Goal: Information Seeking & Learning: Learn about a topic

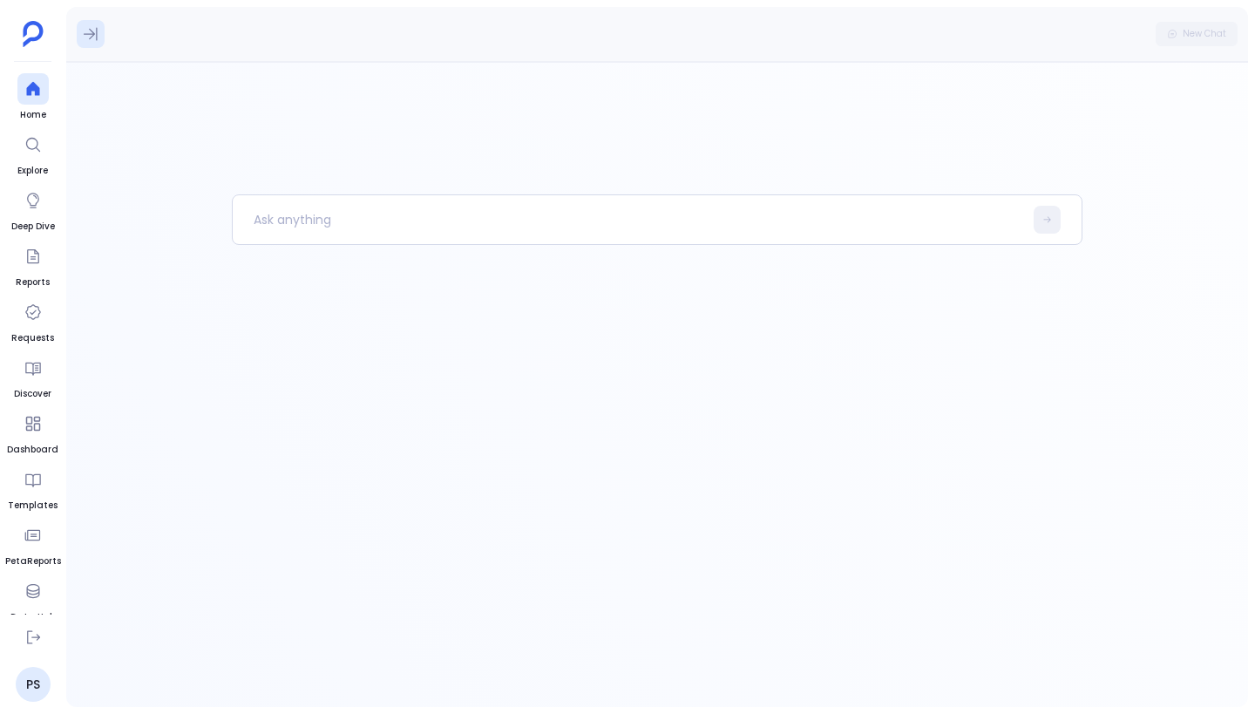
click at [98, 41] on icon at bounding box center [90, 33] width 17 height 17
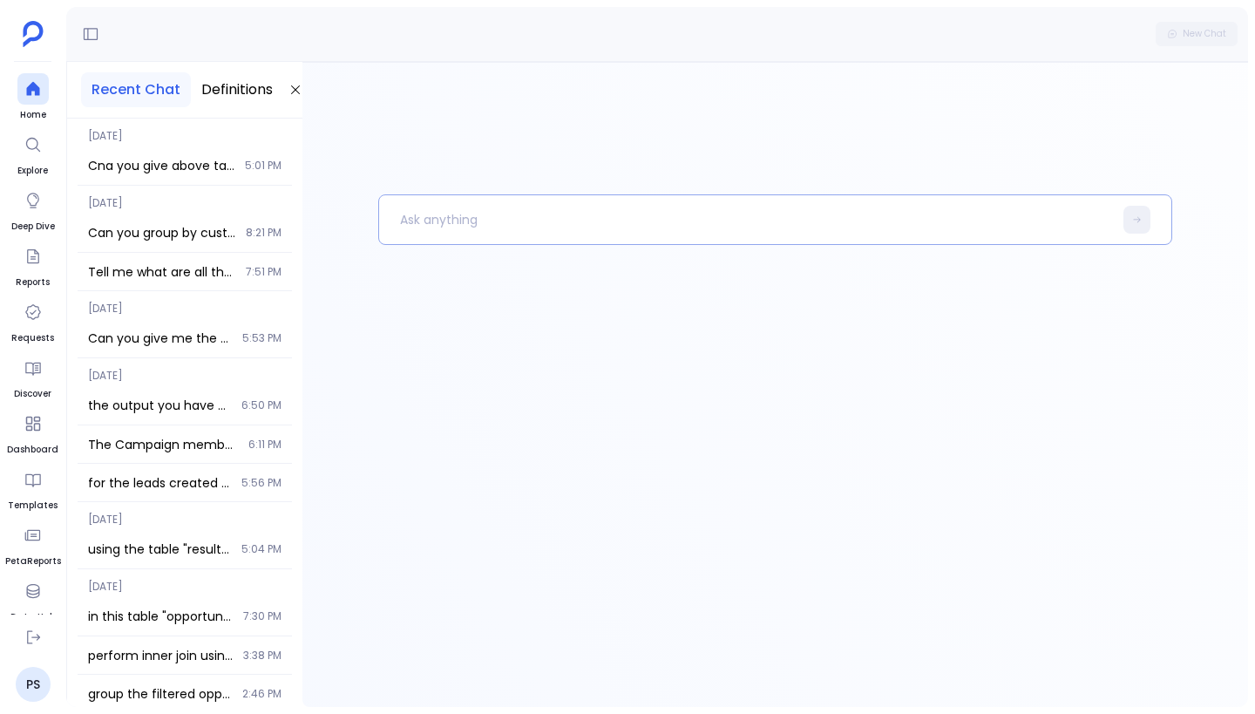
click at [418, 214] on p at bounding box center [746, 219] width 734 height 45
click at [234, 77] on button "Definitions" at bounding box center [237, 89] width 92 height 35
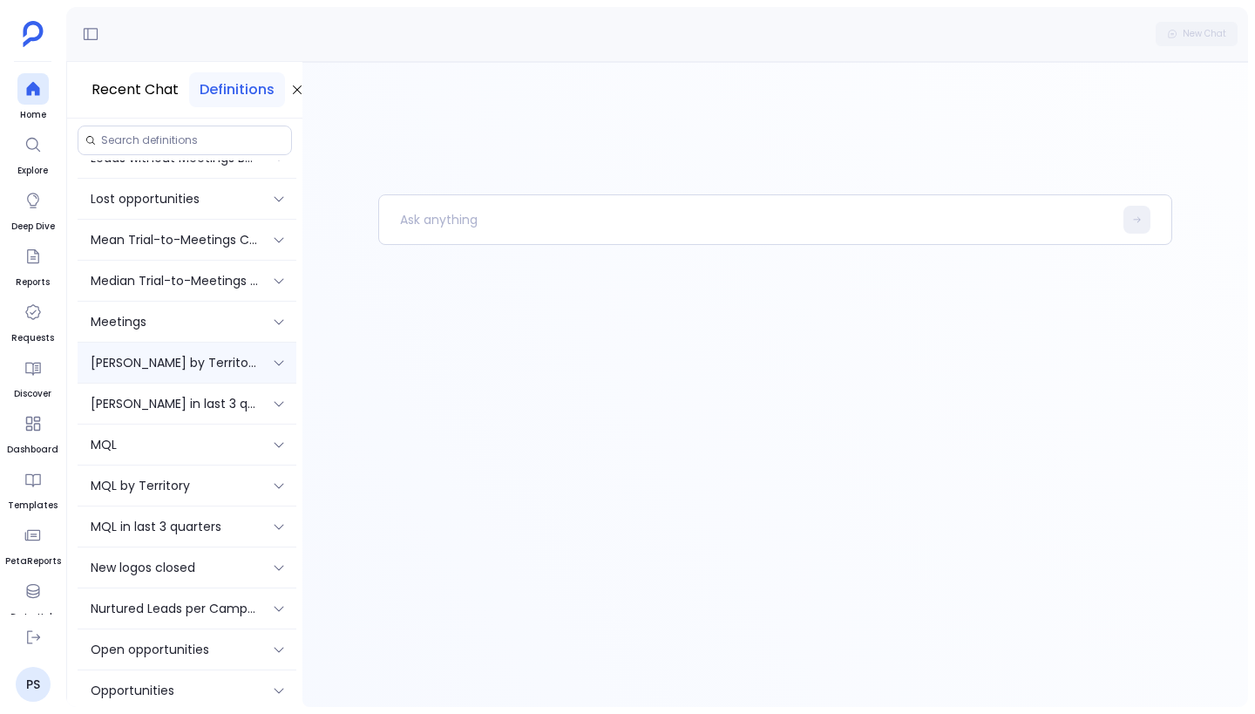
scroll to position [1056, 0]
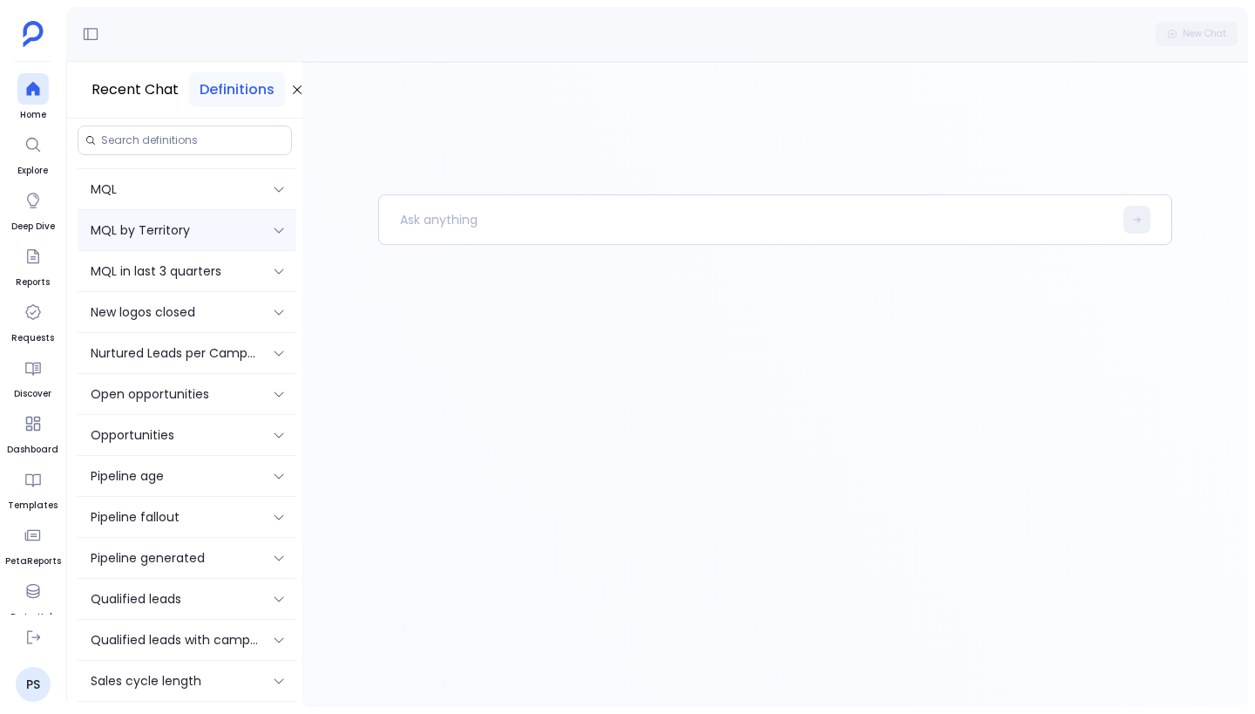
click at [202, 239] on div "MQL by Territory" at bounding box center [174, 229] width 167 height 19
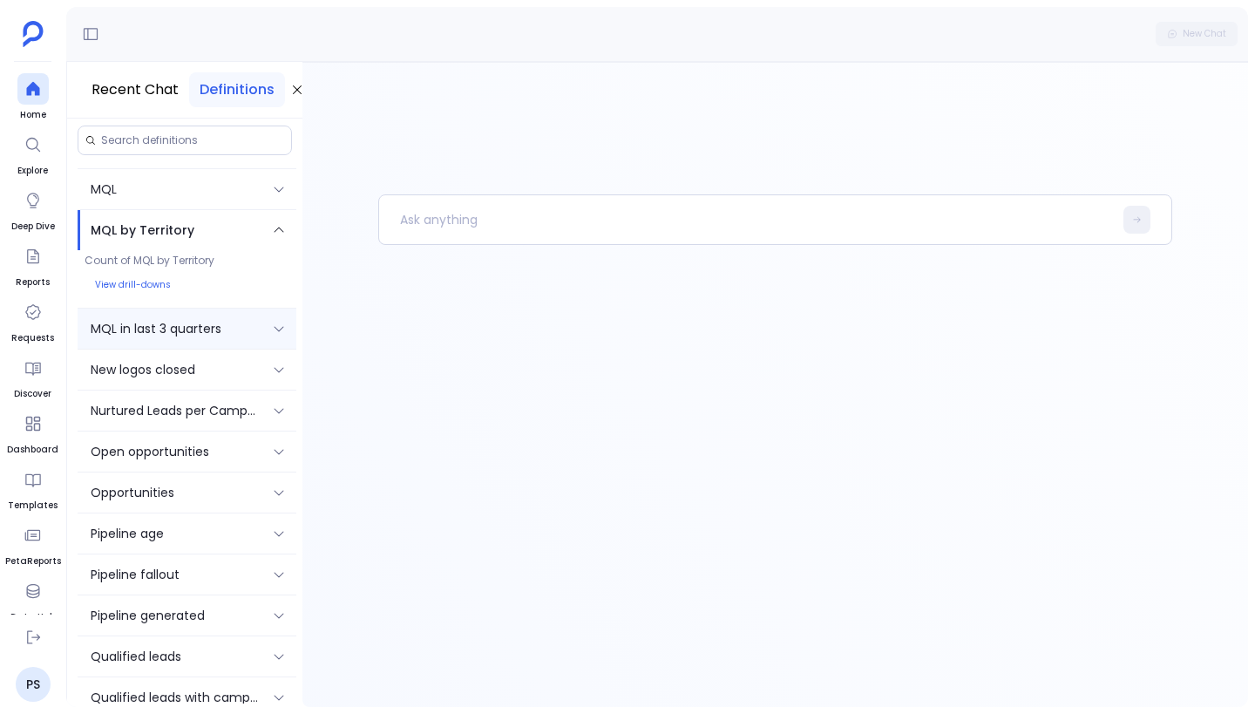
click at [224, 321] on div "MQL in last 3 quarters" at bounding box center [174, 328] width 167 height 19
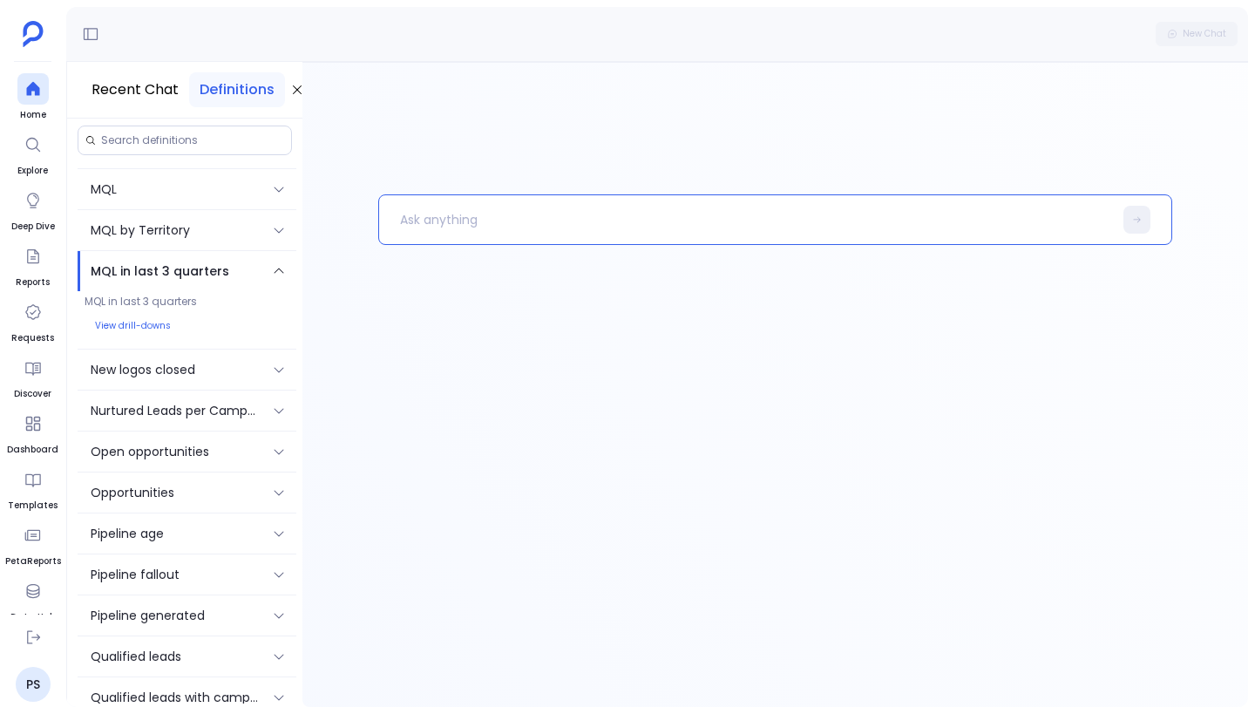
click at [452, 230] on p at bounding box center [746, 219] width 734 height 45
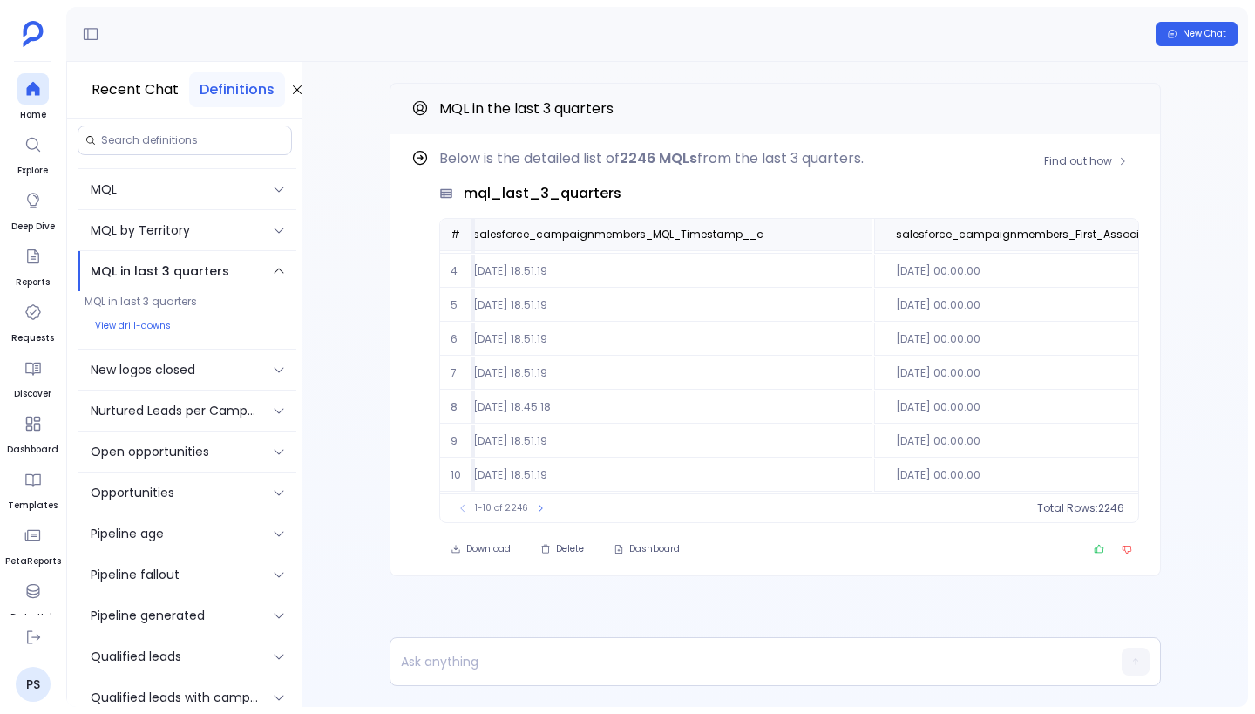
scroll to position [105, 0]
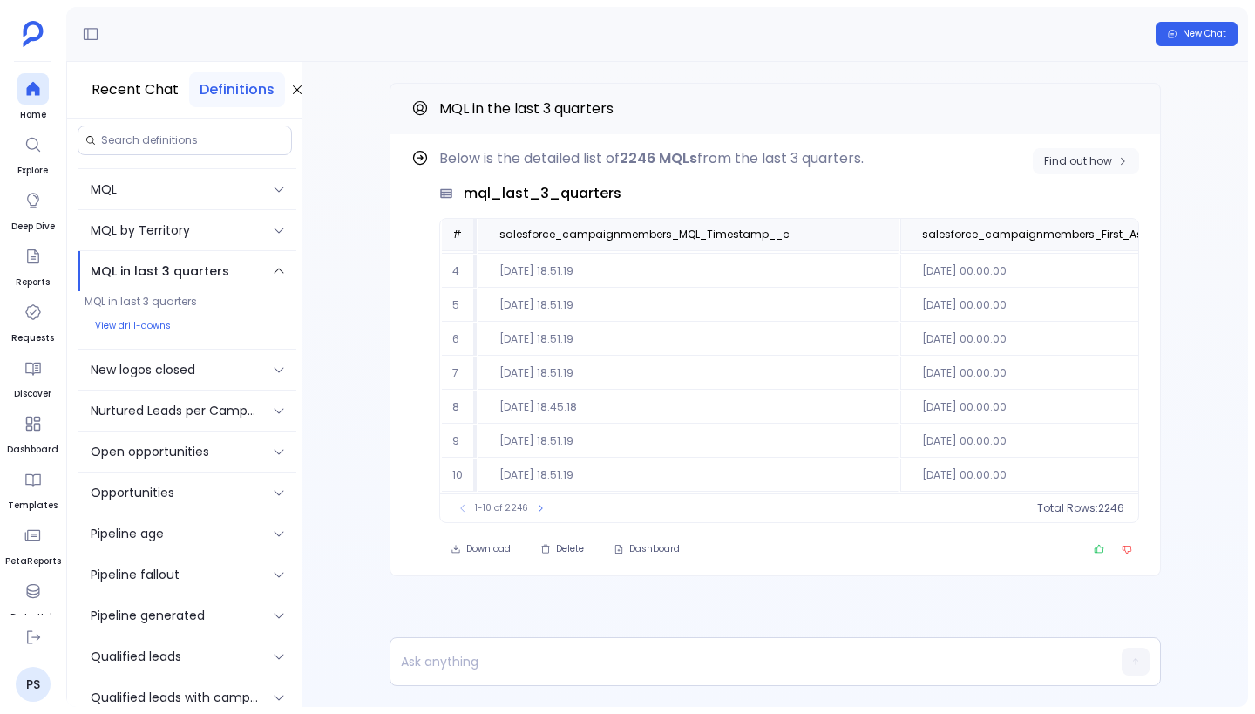
click at [1083, 169] on button "Find out how" at bounding box center [1085, 161] width 106 height 26
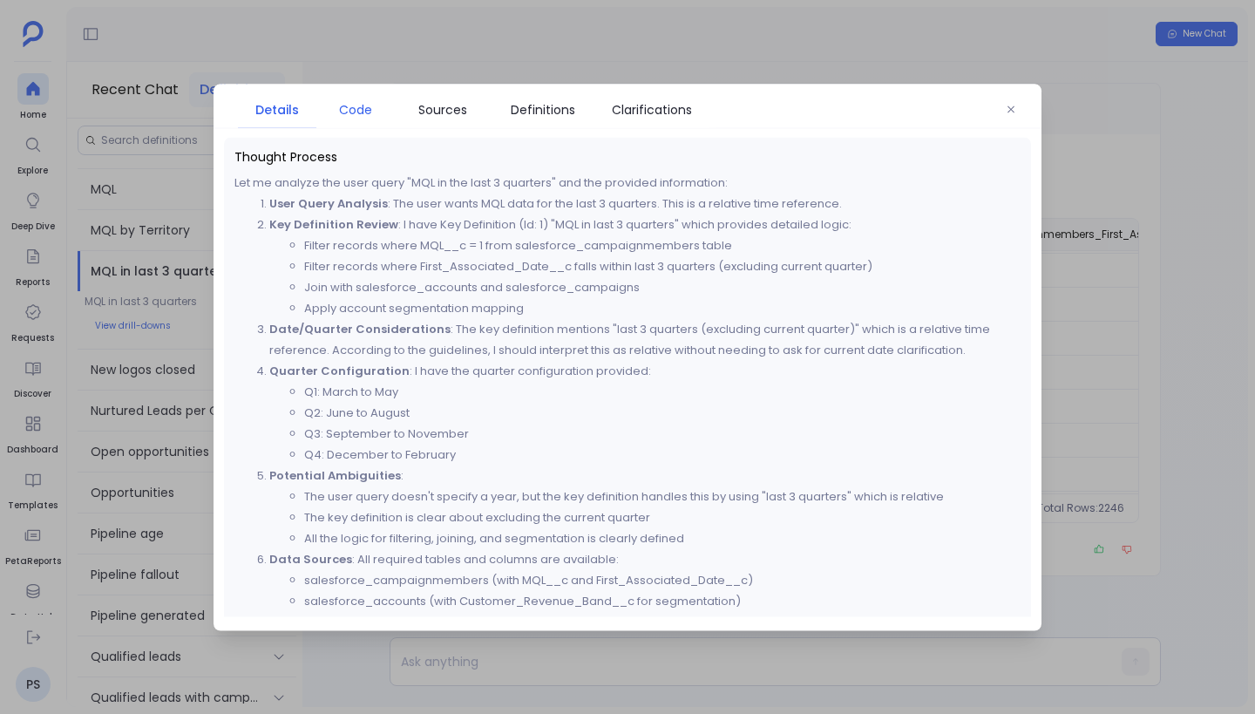
click at [362, 104] on span "Code" at bounding box center [355, 108] width 33 height 19
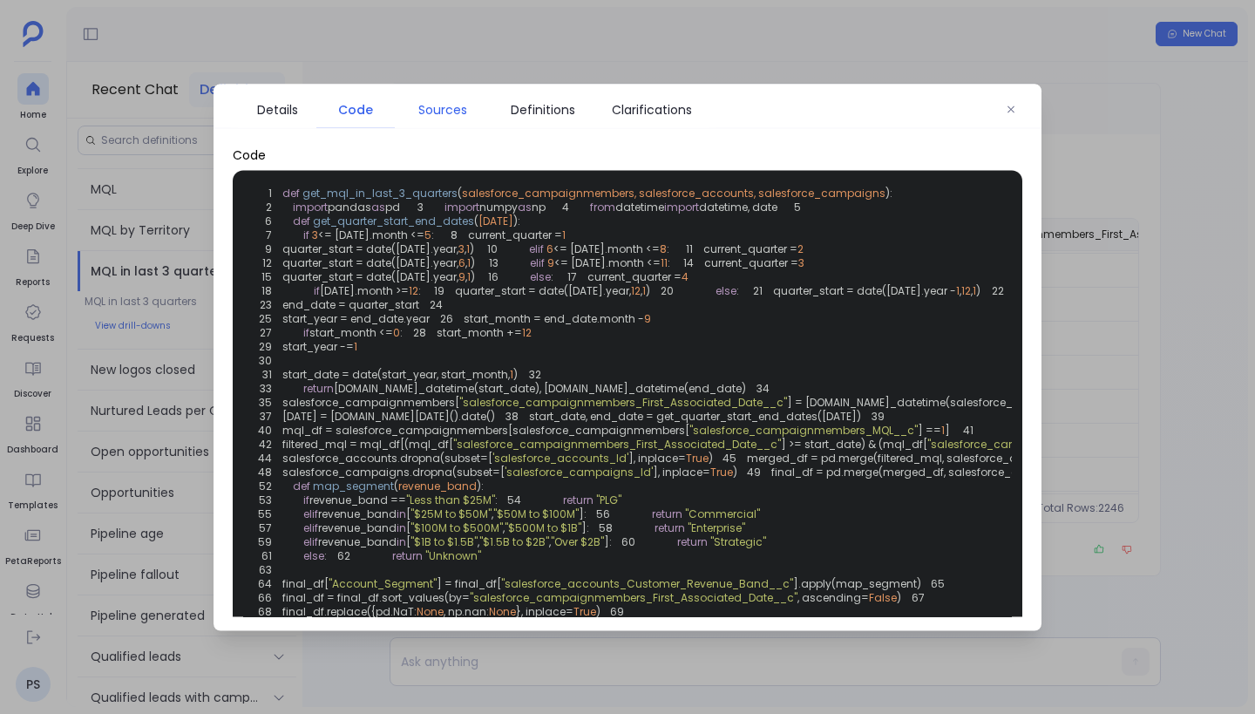
click at [432, 109] on span "Sources" at bounding box center [442, 108] width 49 height 19
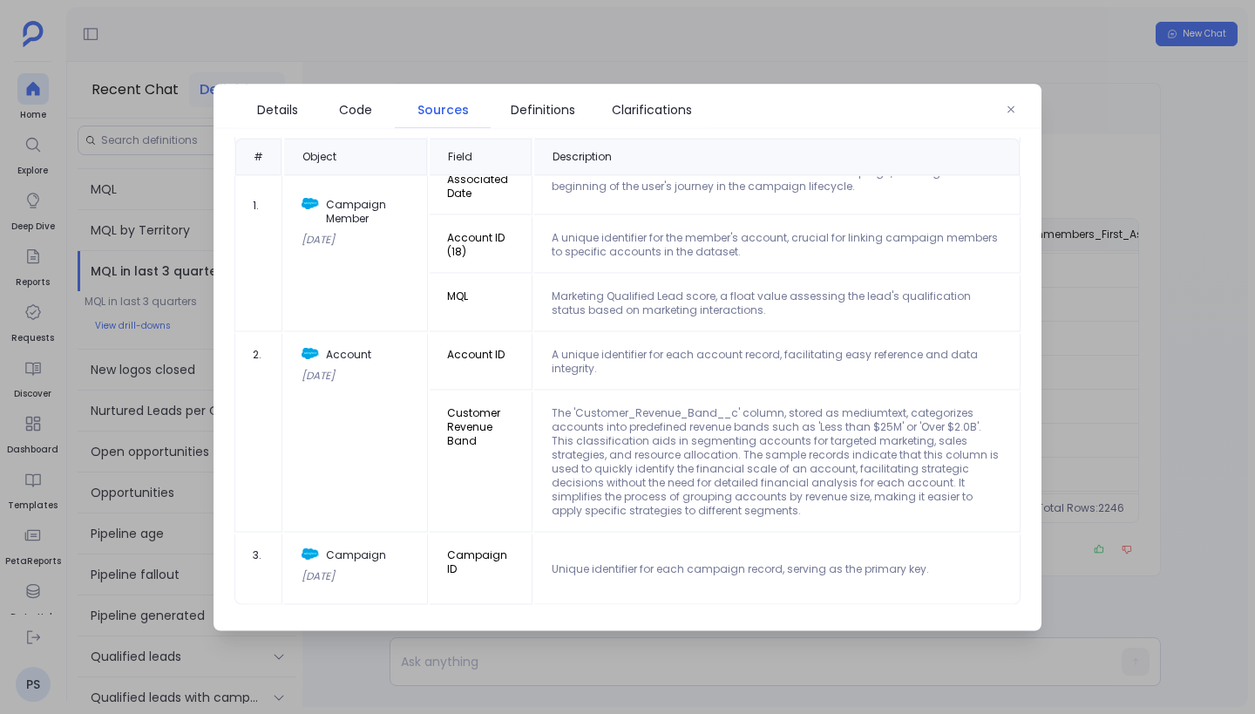
scroll to position [0, 0]
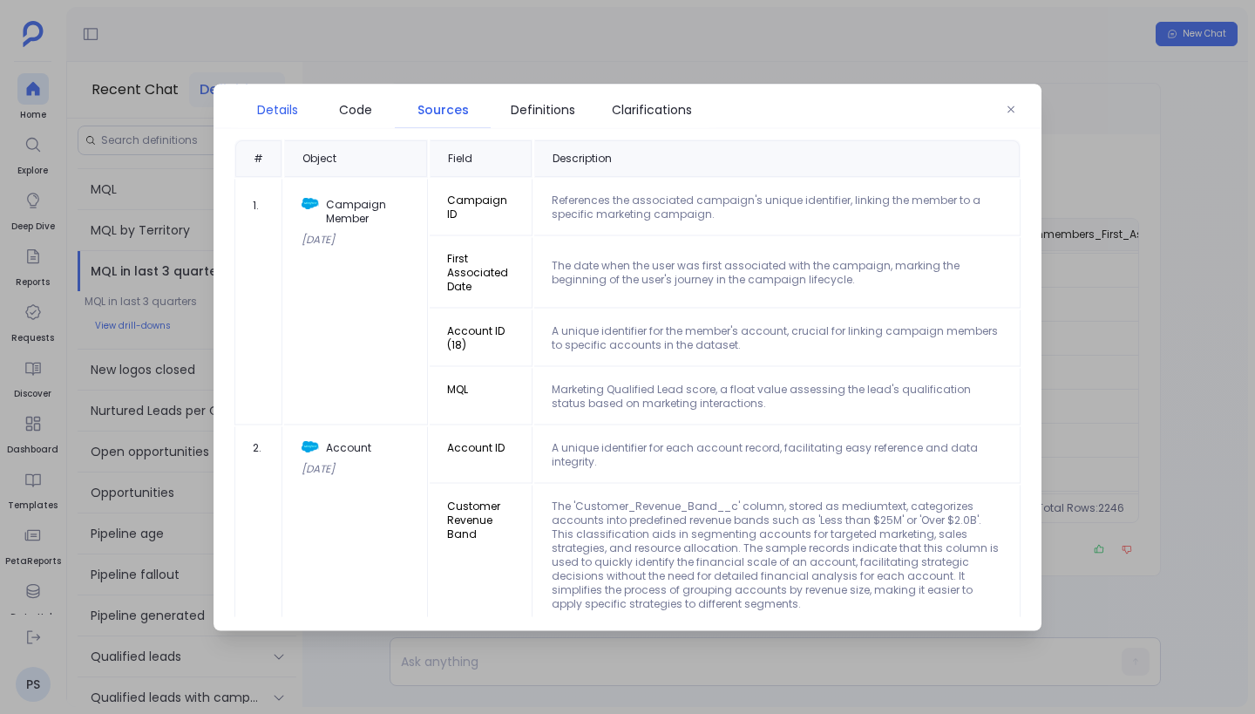
click at [285, 111] on span "Details" at bounding box center [277, 108] width 41 height 19
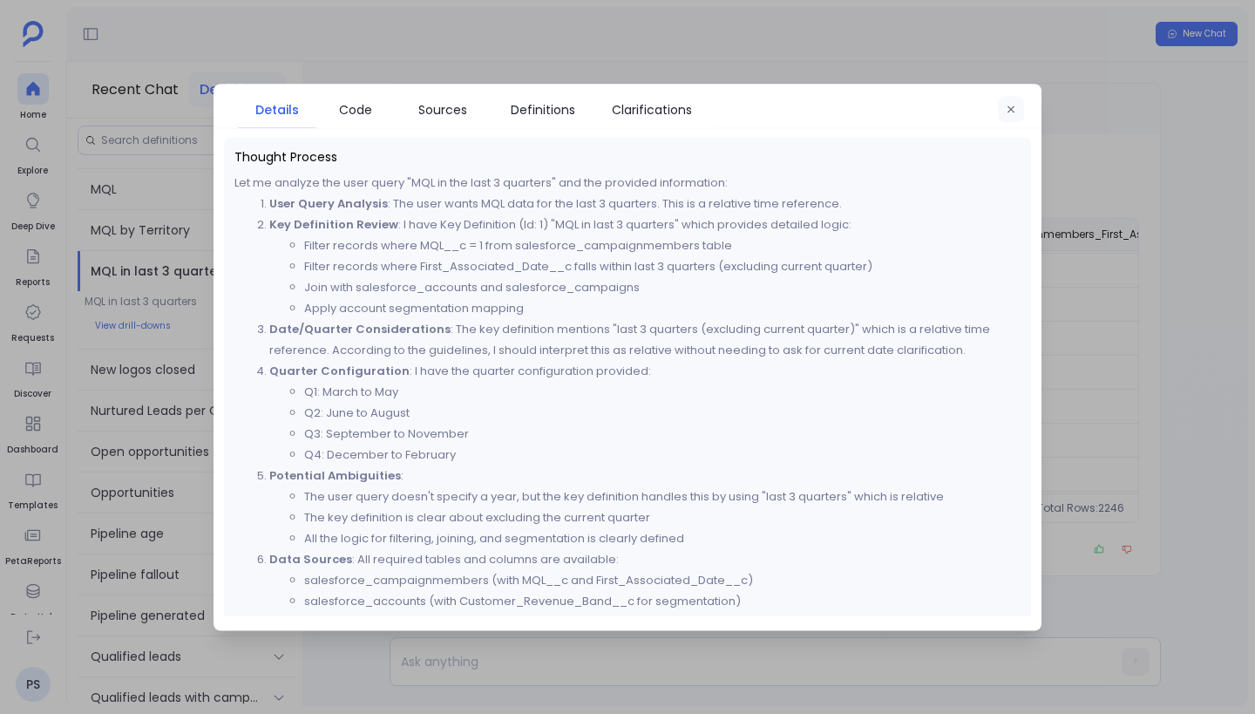
click at [1011, 105] on icon "button" at bounding box center [1010, 109] width 10 height 10
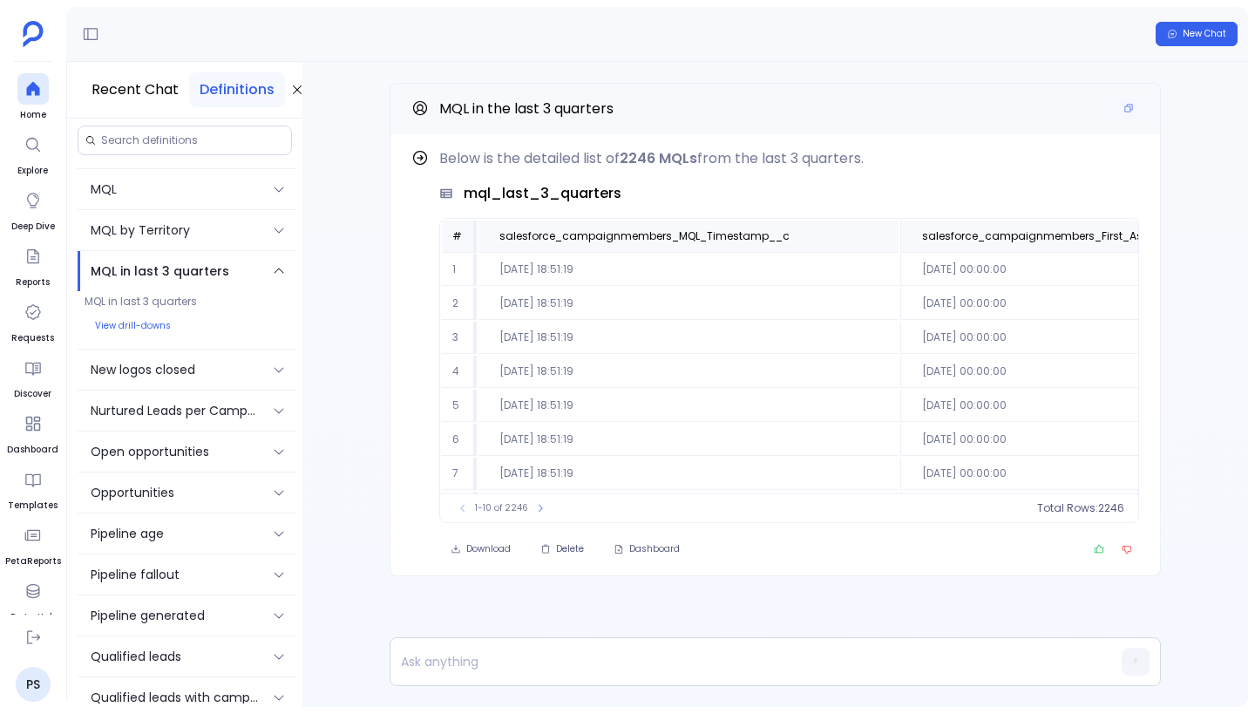
click at [582, 105] on span "MQL in the last 3 quarters" at bounding box center [526, 108] width 174 height 20
click at [1120, 107] on button "Copy" at bounding box center [1128, 108] width 21 height 21
click at [1188, 36] on span "New Chat" at bounding box center [1204, 34] width 44 height 12
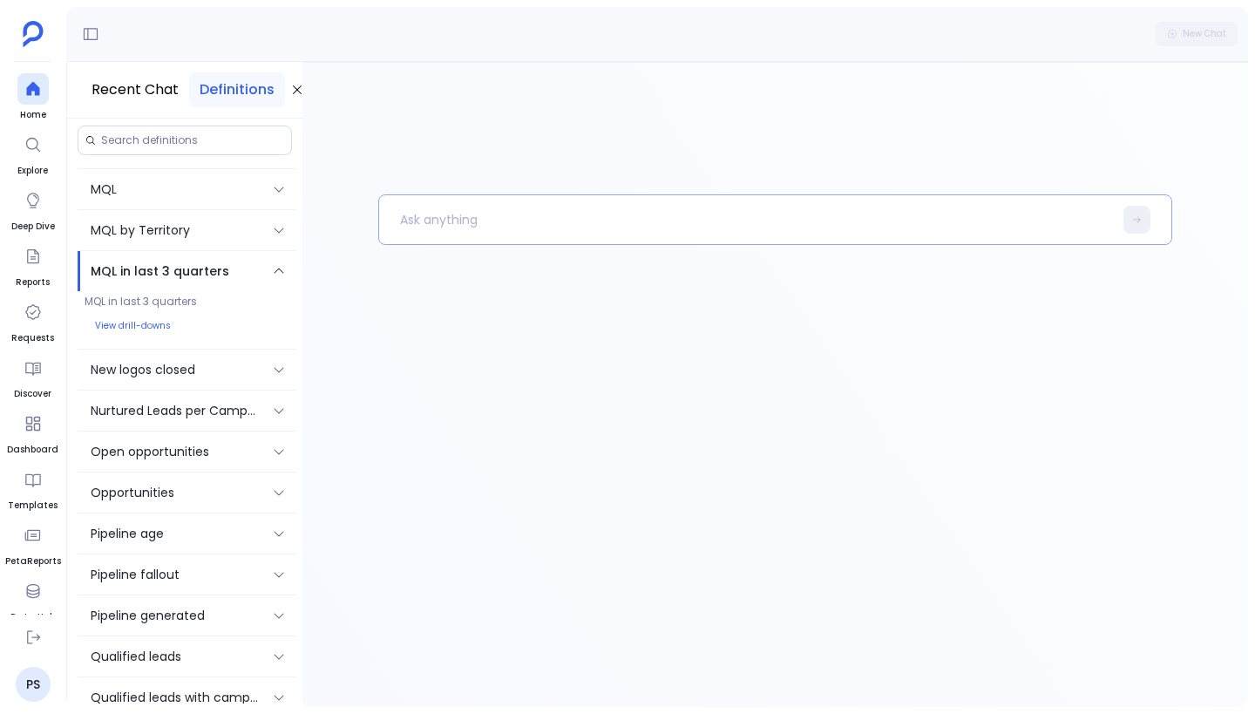
click at [497, 210] on p at bounding box center [746, 219] width 734 height 45
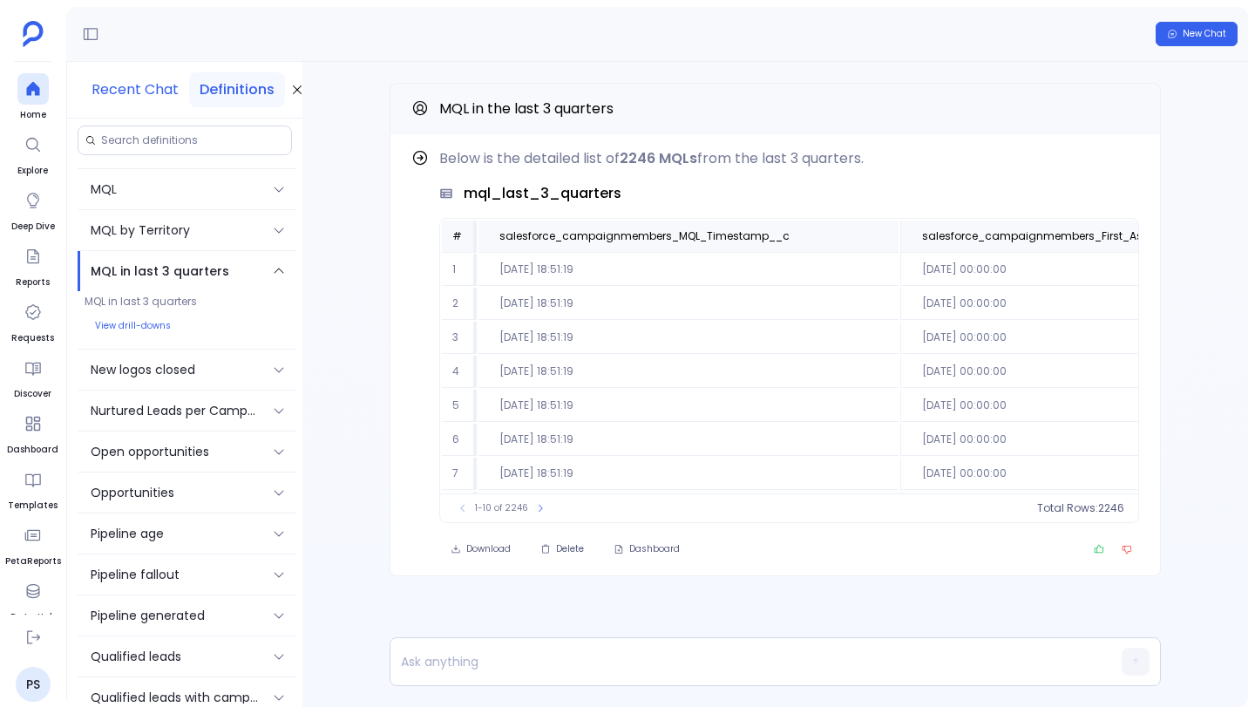
click at [150, 91] on button "Recent Chat" at bounding box center [135, 89] width 108 height 35
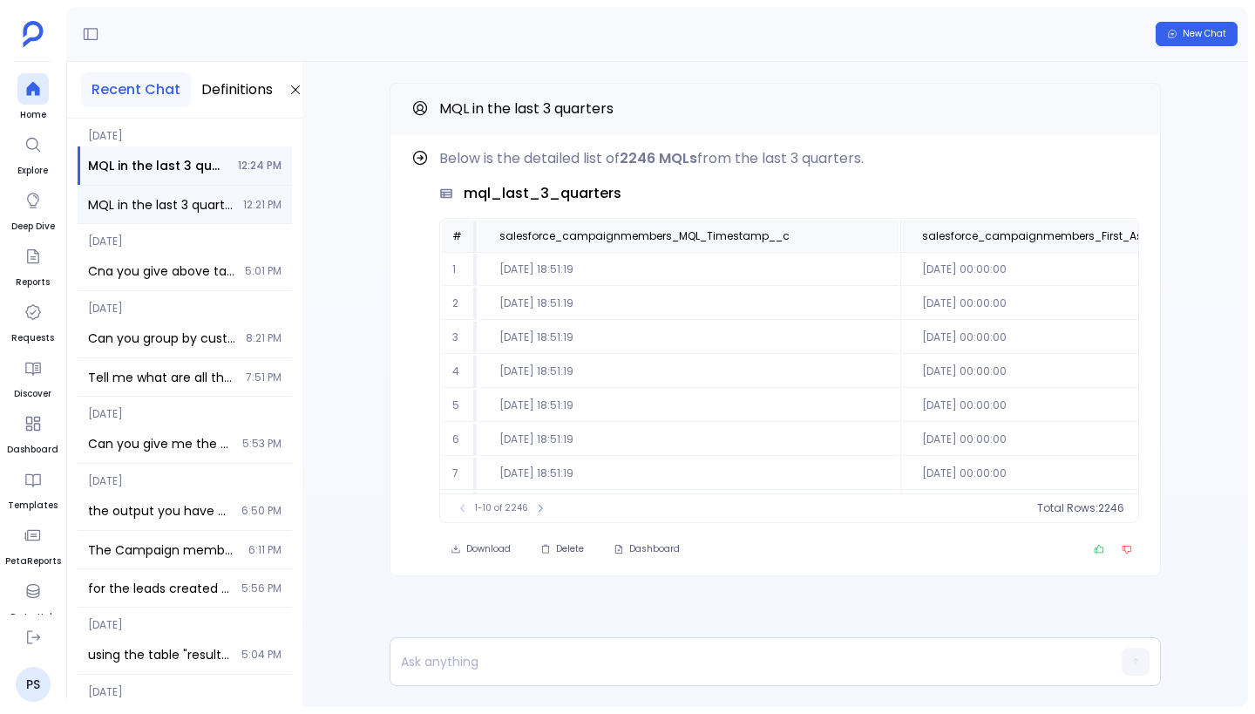
click at [173, 201] on span "MQL in the last 3 quarters" at bounding box center [160, 204] width 145 height 17
click at [163, 169] on span "MQL in the last 3 quarters" at bounding box center [158, 165] width 141 height 17
click at [191, 197] on span "MQL in the last 3 quarters" at bounding box center [160, 204] width 145 height 17
click at [183, 167] on span "MQL in the last 3 quarters" at bounding box center [158, 165] width 141 height 17
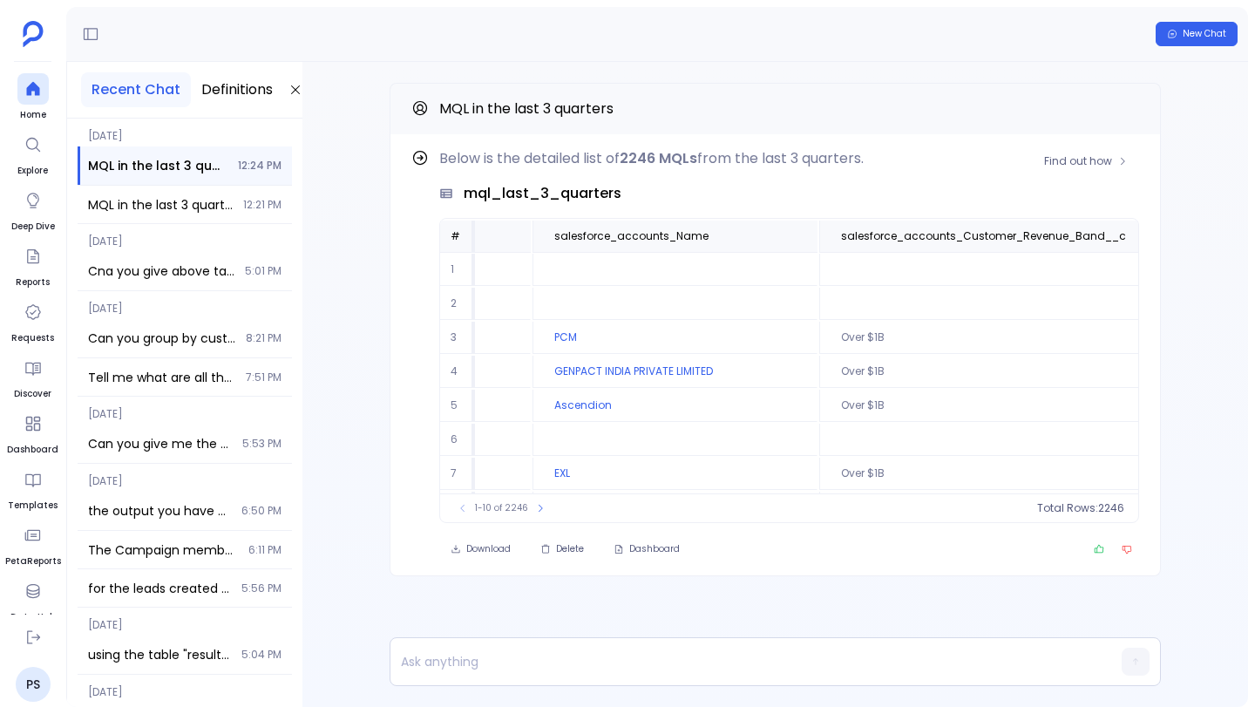
scroll to position [0, 1078]
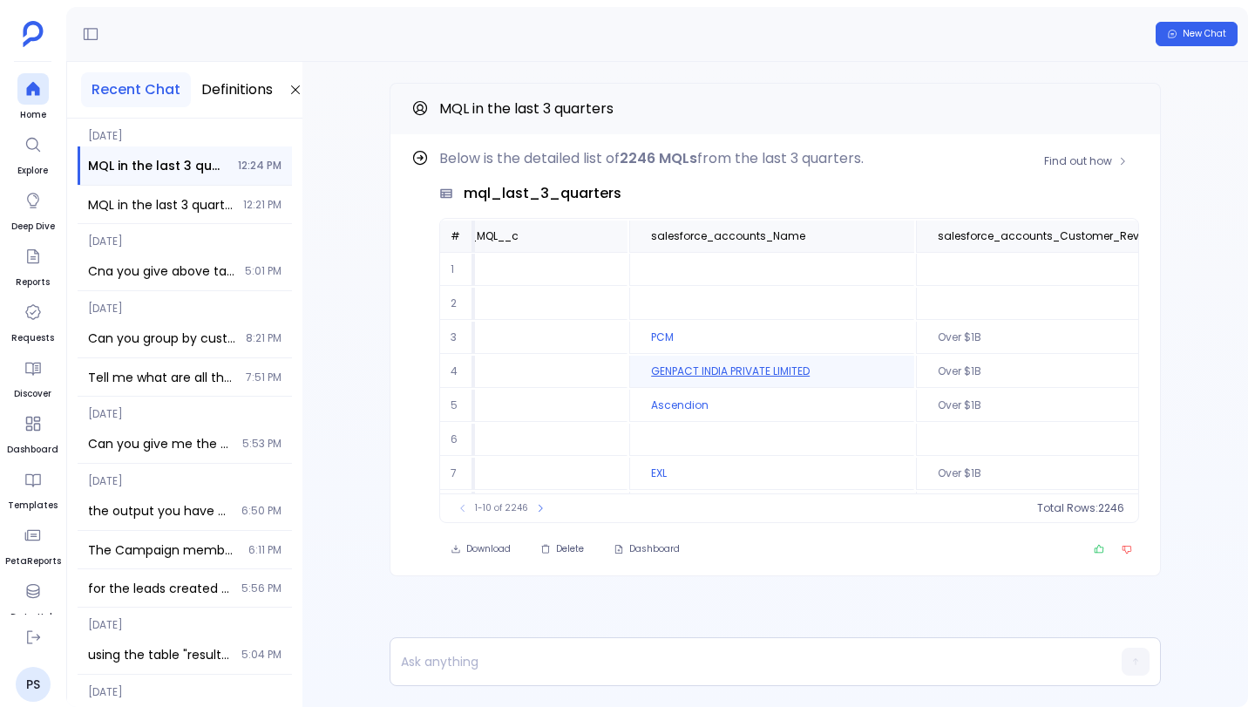
click at [684, 369] on td "GENPACT INDIA PRIVATE LIMITED" at bounding box center [771, 371] width 285 height 32
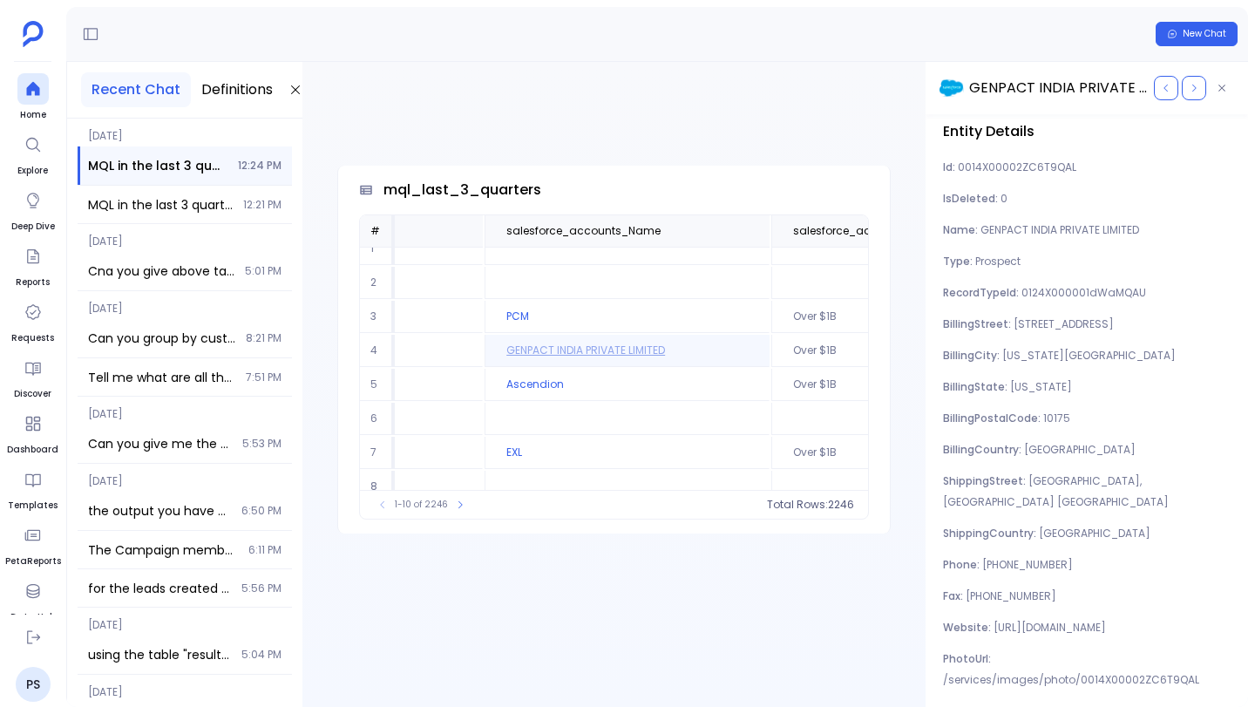
scroll to position [17, 1230]
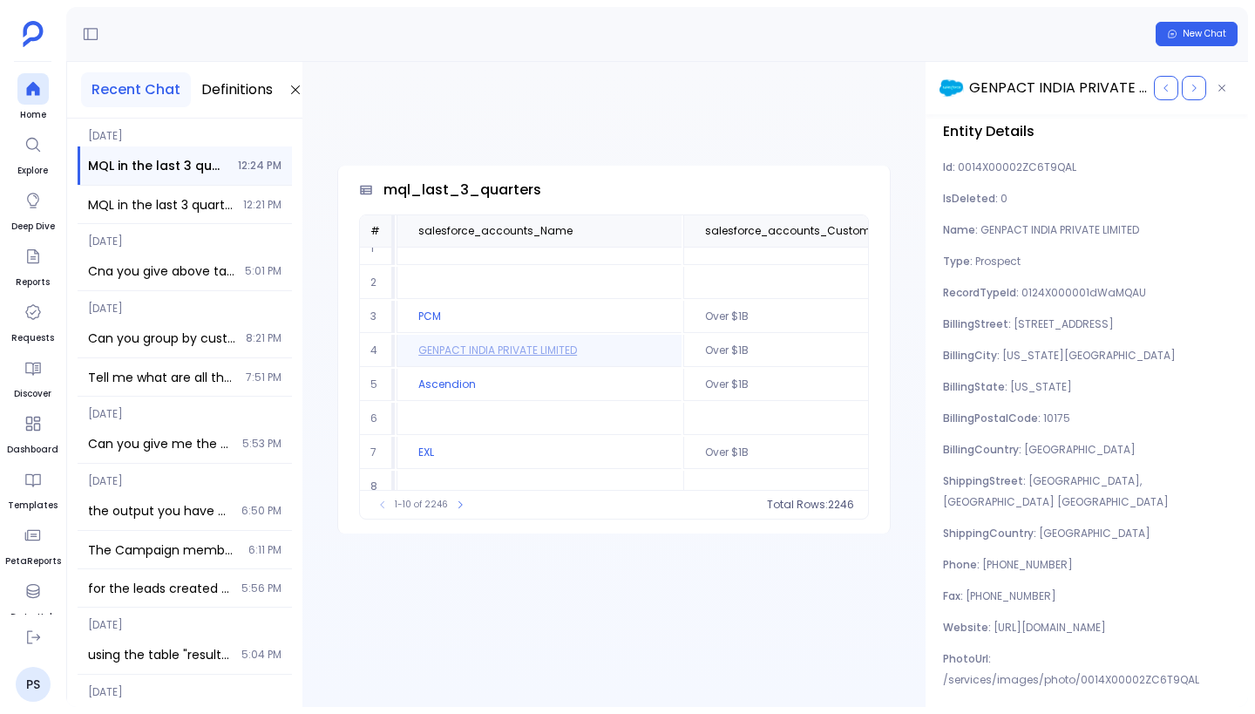
click at [755, 316] on td "Over $1B" at bounding box center [891, 317] width 416 height 32
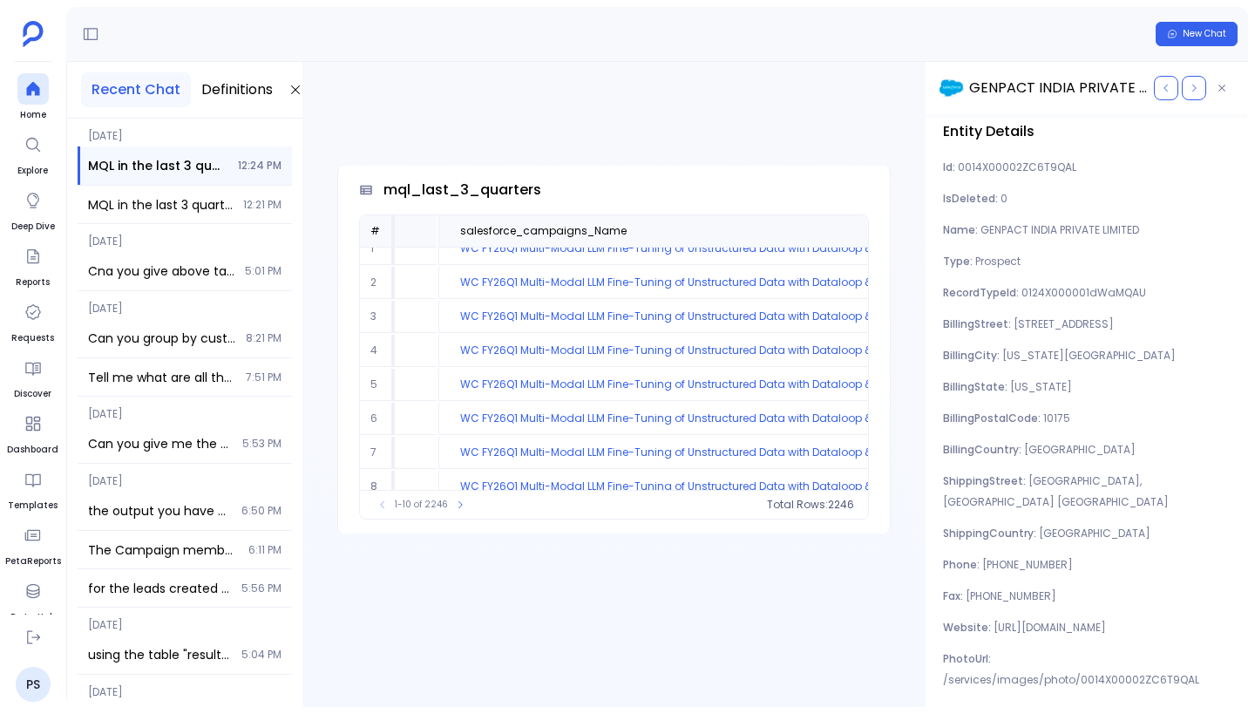
scroll to position [17, 2087]
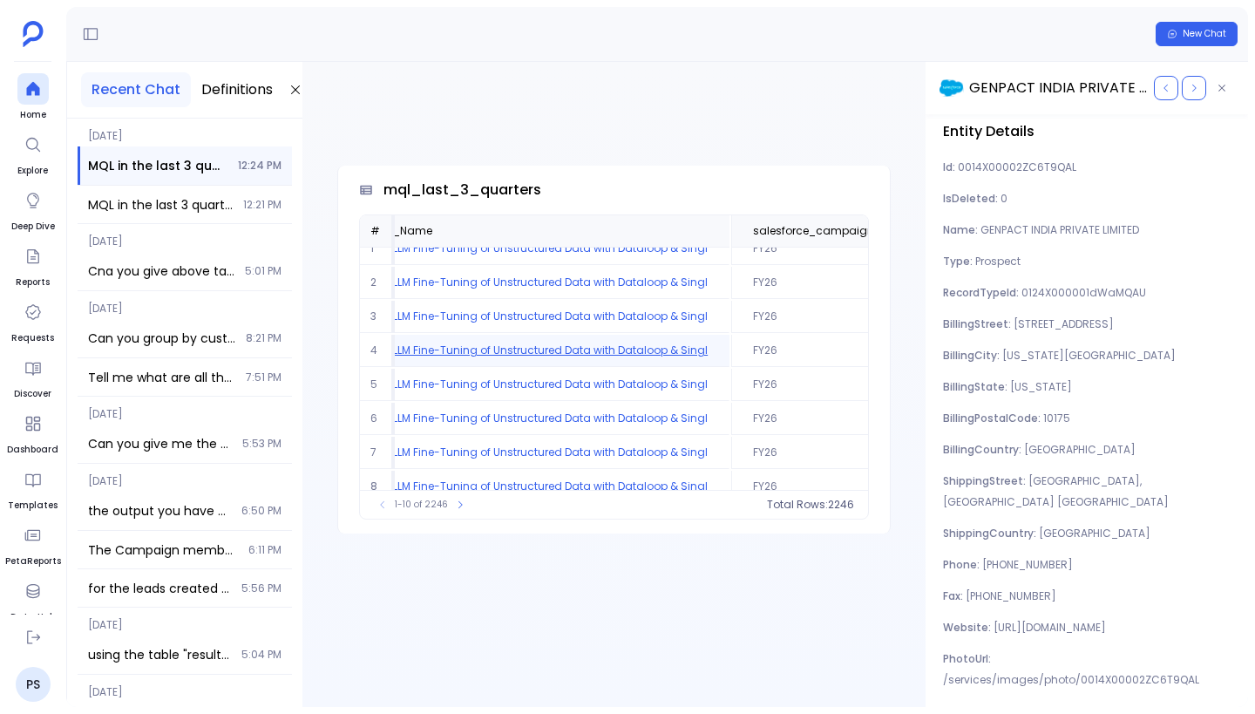
click at [609, 353] on td "WC FY26Q1 Multi-Modal LLM Fine-Tuning of Unstructured Data with Dataloop & Singl" at bounding box center [486, 351] width 485 height 32
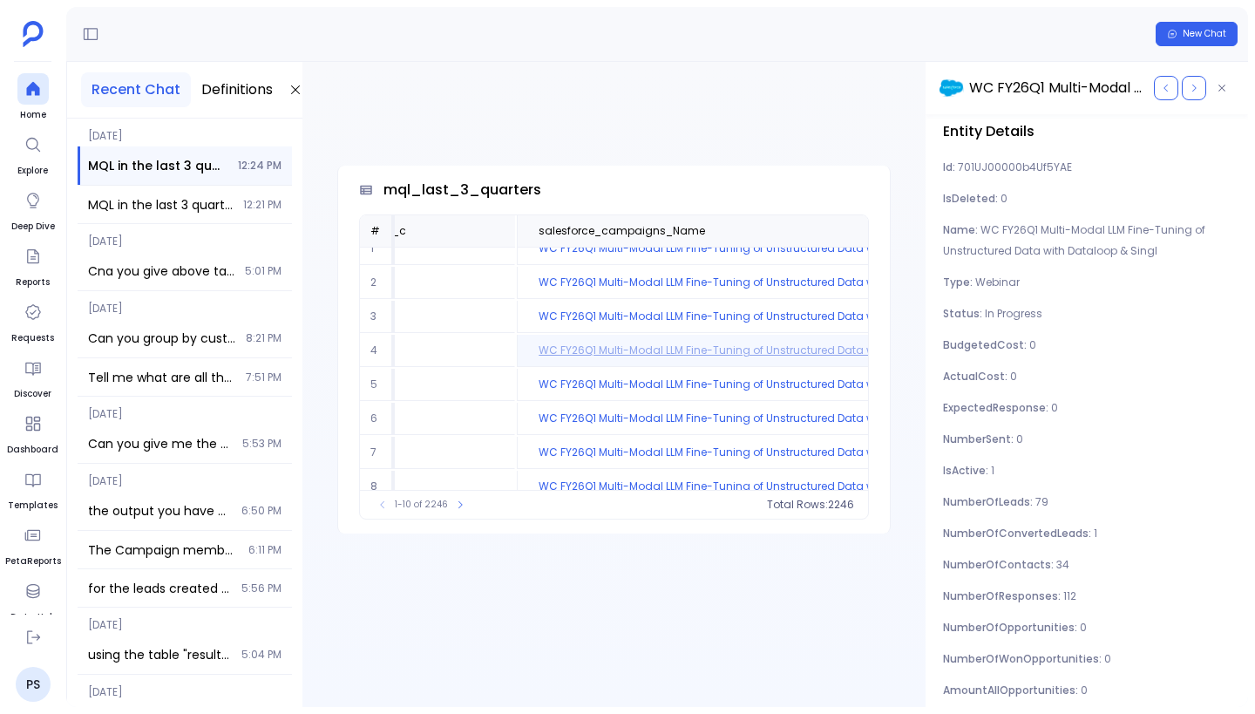
scroll to position [17, 1811]
click at [1220, 91] on icon "button" at bounding box center [1221, 88] width 10 height 10
